Goal: Task Accomplishment & Management: Use online tool/utility

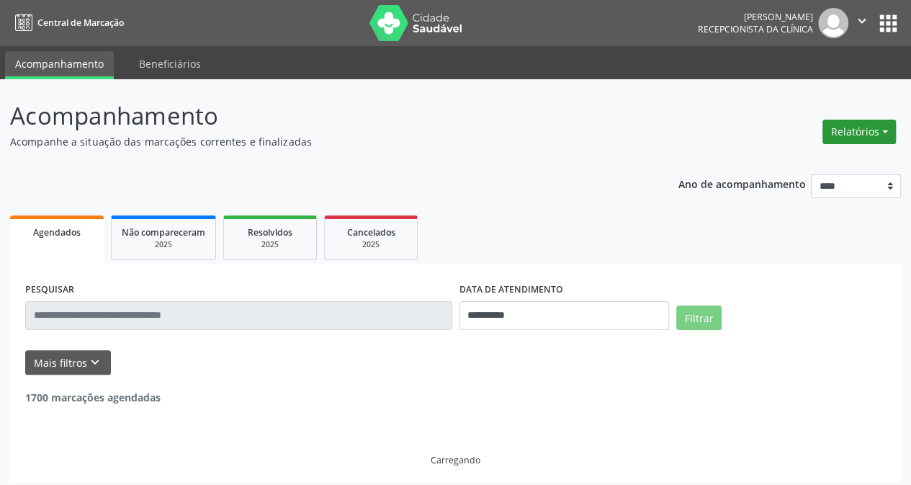
click at [849, 129] on button "Relatórios" at bounding box center [858, 132] width 73 height 24
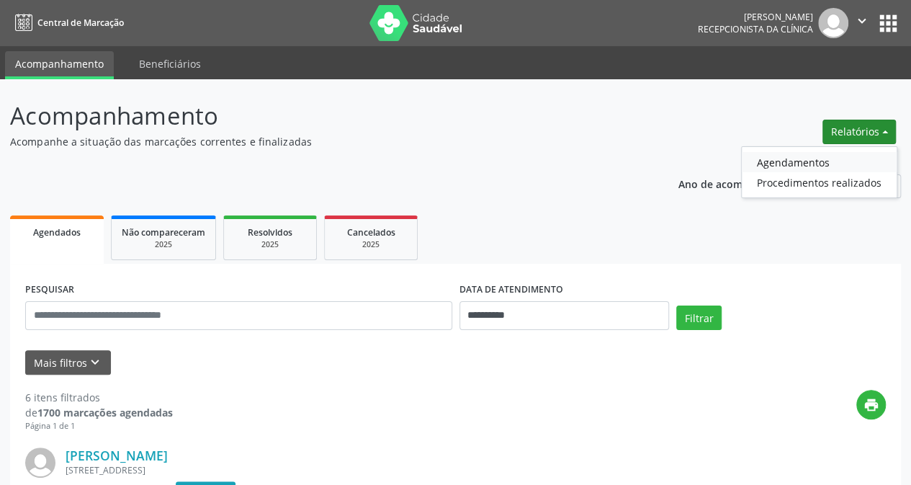
click at [791, 162] on link "Agendamentos" at bounding box center [819, 162] width 155 height 20
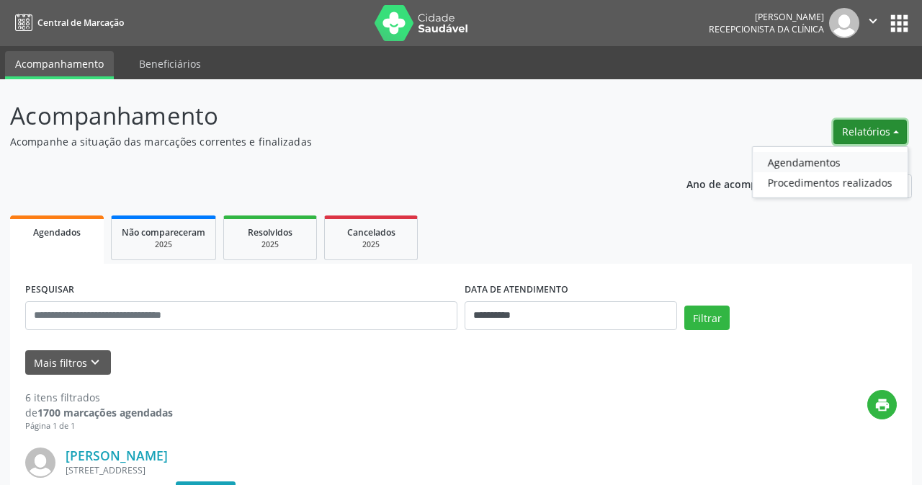
select select "*"
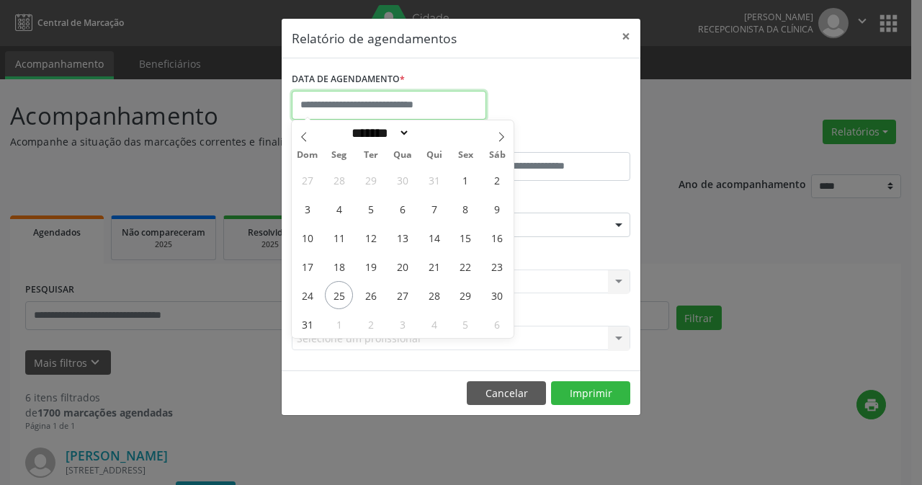
click at [399, 104] on input "text" at bounding box center [389, 105] width 194 height 29
click at [430, 270] on span "21" at bounding box center [434, 266] width 28 height 28
type input "**********"
drag, startPoint x: 438, startPoint y: 271, endPoint x: 577, endPoint y: 237, distance: 143.2
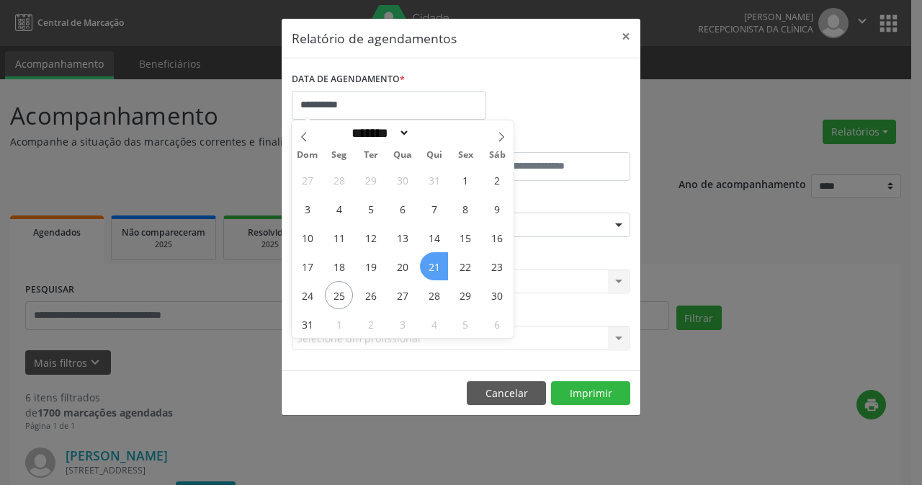
click at [439, 271] on span "21" at bounding box center [434, 266] width 28 height 28
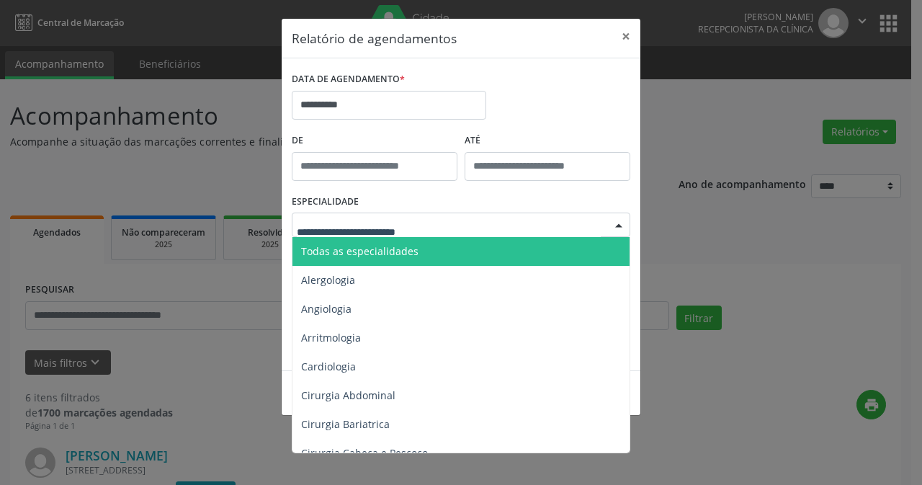
click at [616, 225] on div at bounding box center [619, 225] width 22 height 24
drag, startPoint x: 341, startPoint y: 253, endPoint x: 407, endPoint y: 292, distance: 76.2
click at [344, 254] on span "Todas as especialidades" at bounding box center [359, 251] width 117 height 14
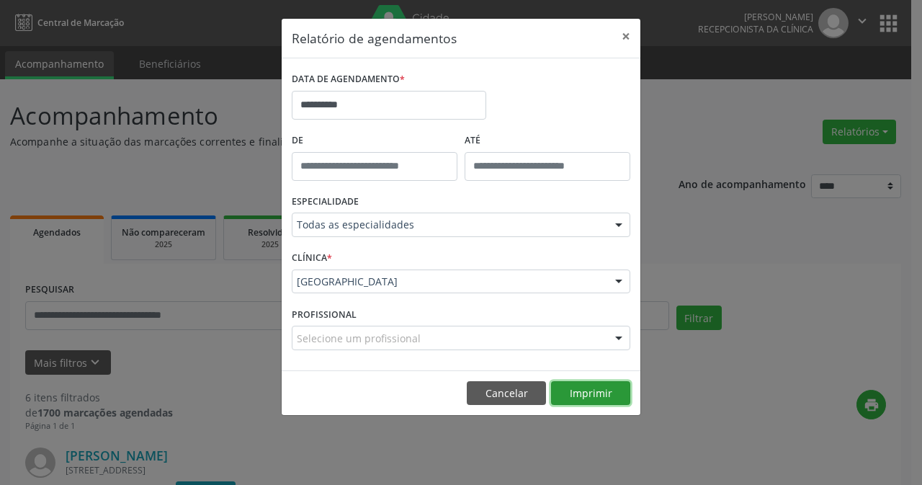
click at [598, 394] on button "Imprimir" at bounding box center [590, 393] width 79 height 24
